Goal: Transaction & Acquisition: Purchase product/service

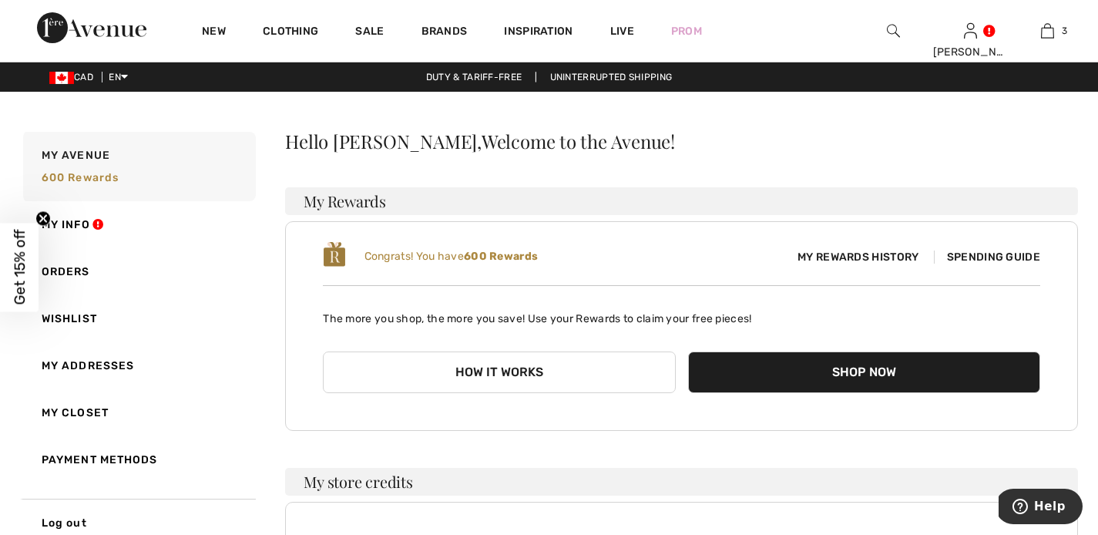
click at [540, 373] on button "How it works" at bounding box center [499, 372] width 352 height 42
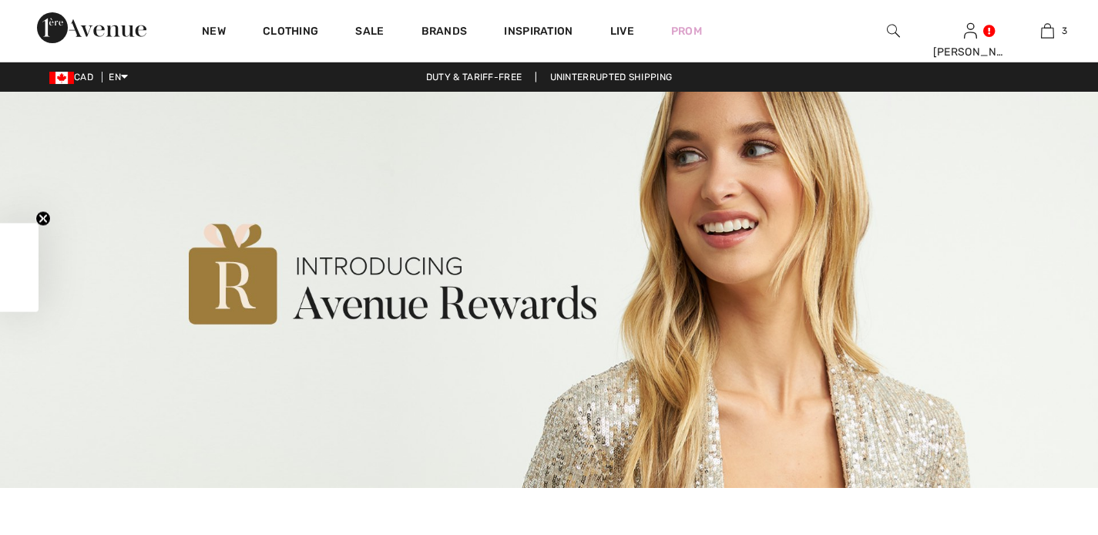
checkbox input "true"
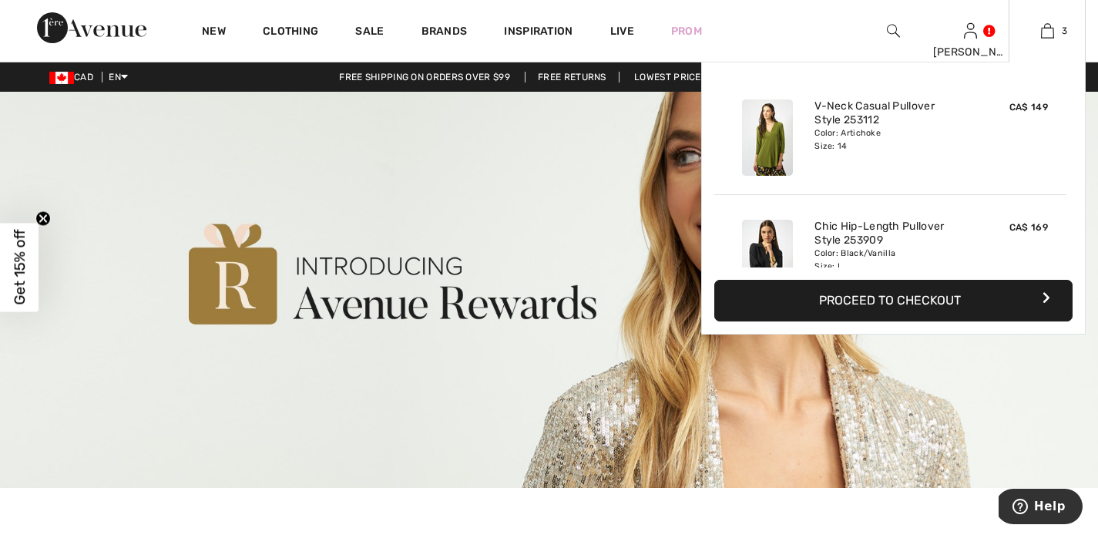
click at [967, 298] on button "Proceed to Checkout" at bounding box center [893, 301] width 358 height 42
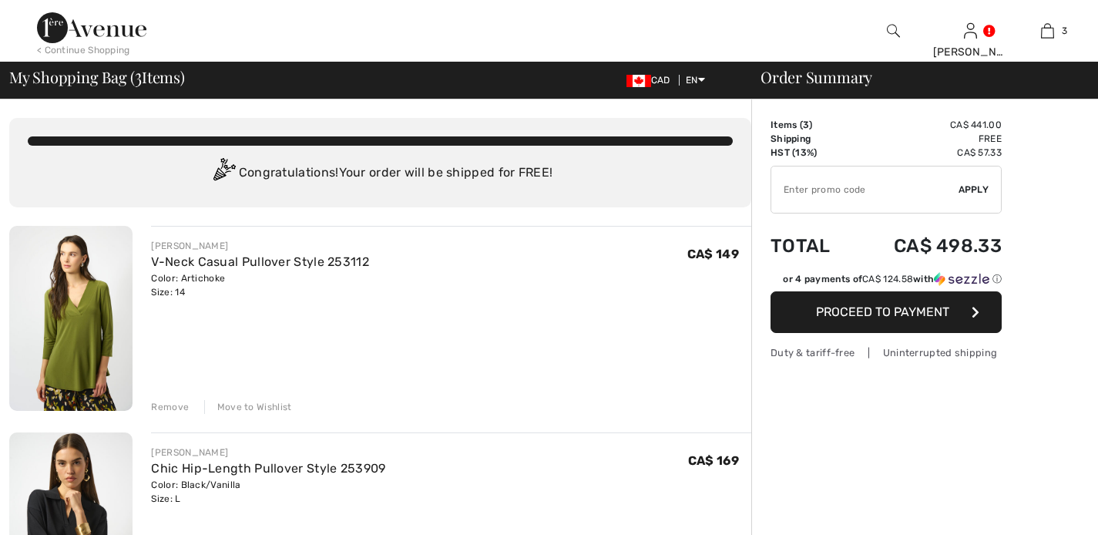
checkbox input "true"
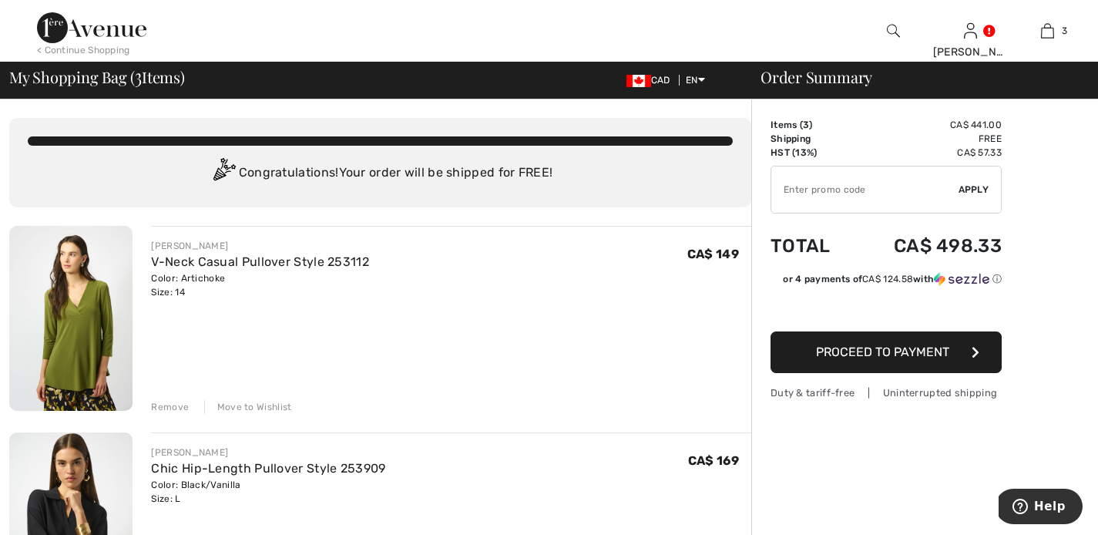
click at [906, 355] on span "Proceed to Payment" at bounding box center [882, 352] width 133 height 15
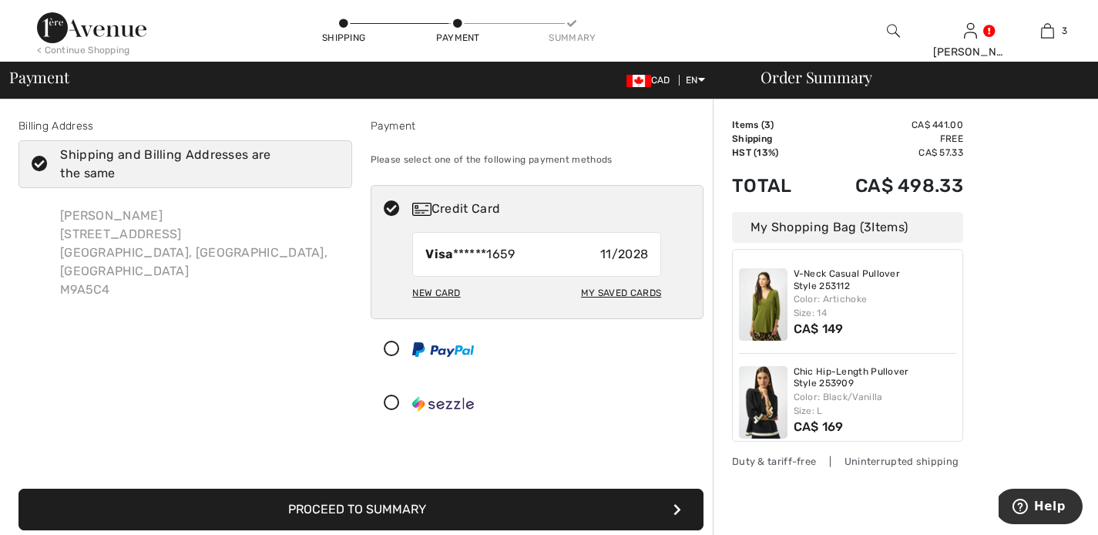
click at [355, 509] on button "Proceed to Summary" at bounding box center [360, 510] width 685 height 42
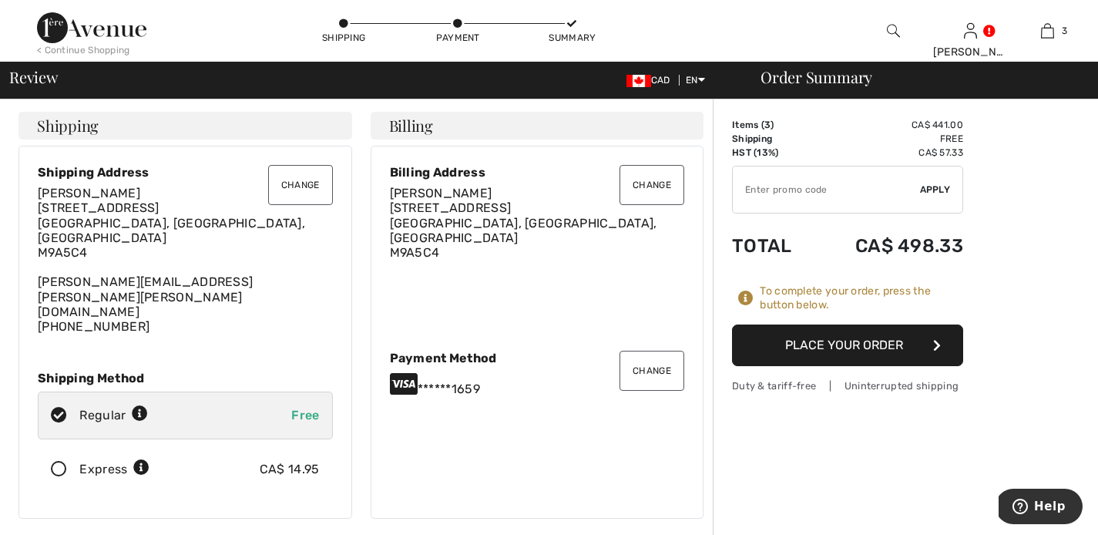
scroll to position [3, 0]
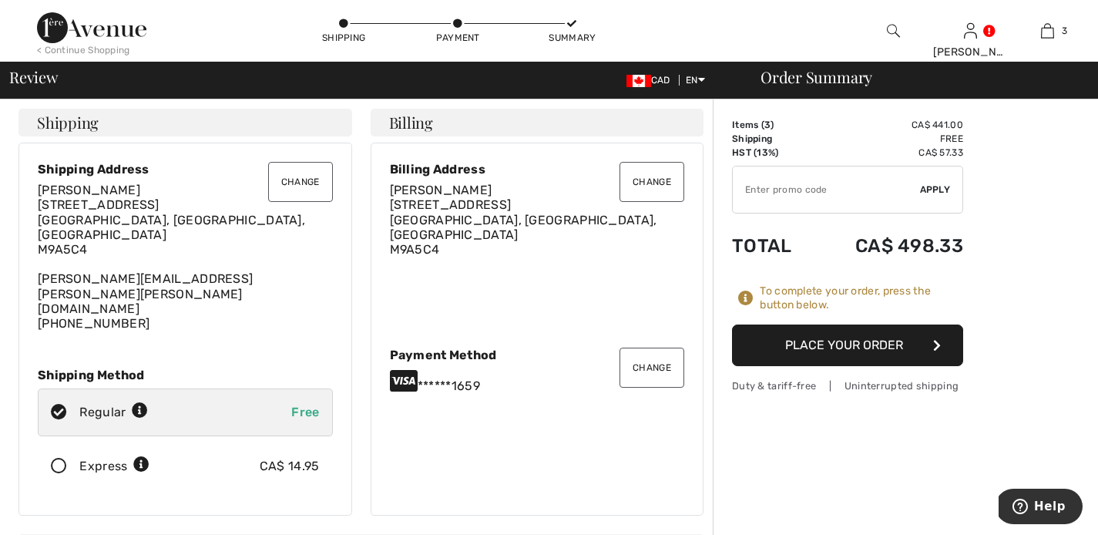
click at [867, 347] on button "Place Your Order" at bounding box center [847, 345] width 231 height 42
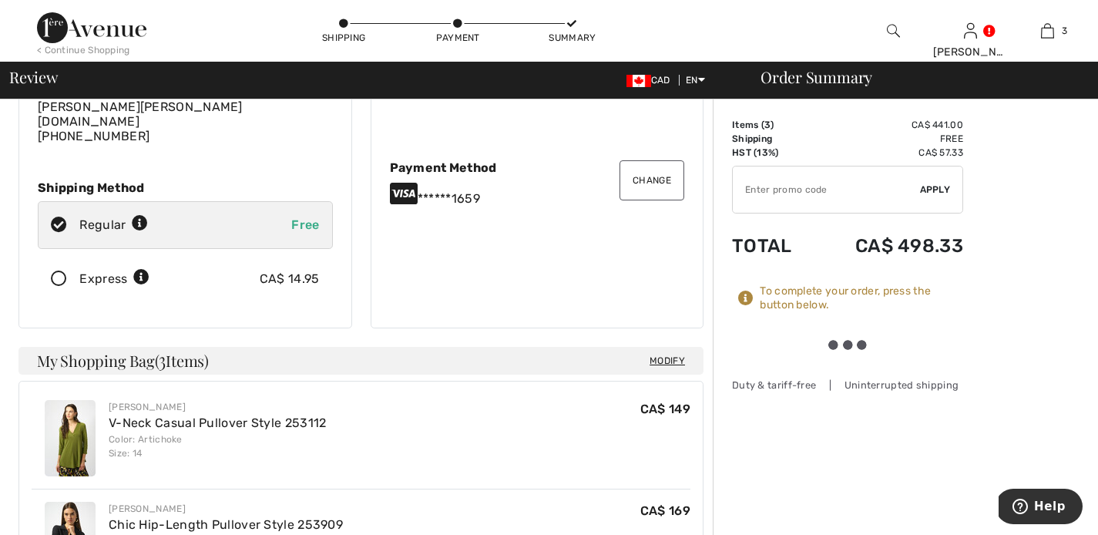
scroll to position [311, 0]
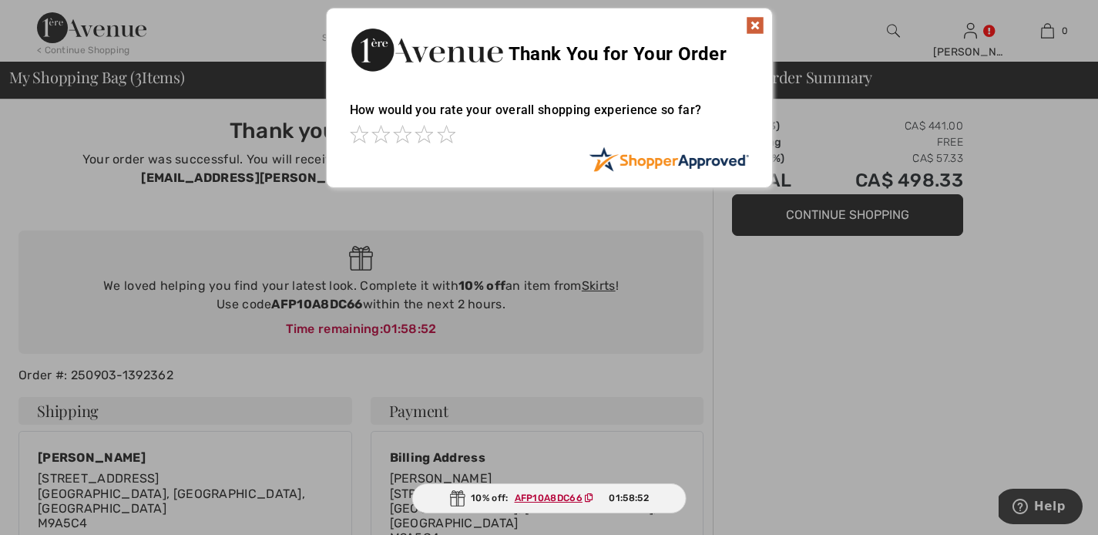
click at [749, 21] on img at bounding box center [755, 25] width 18 height 18
